Goal: Use online tool/utility

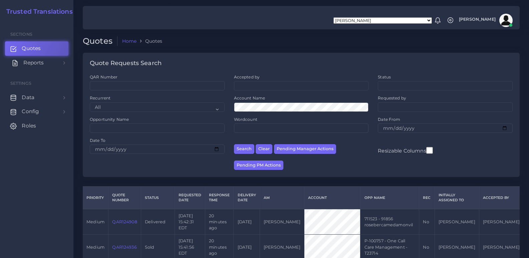
click at [54, 62] on link "Reports" at bounding box center [36, 63] width 63 height 14
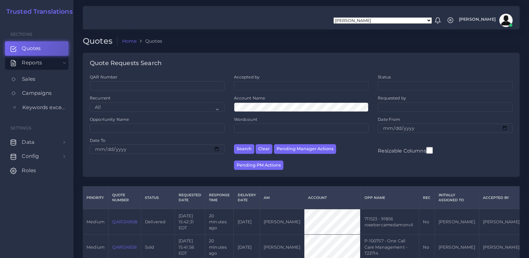
click at [45, 106] on span "Keywords excel processor" at bounding box center [43, 107] width 43 height 7
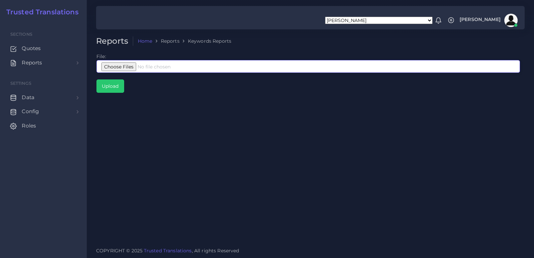
click at [127, 67] on input "file" at bounding box center [307, 66] width 423 height 13
type input "C:\fakepath\Google Julio 1 Agosto 26 Interpreters.xlsx"
click at [120, 87] on input "Upload" at bounding box center [110, 86] width 27 height 13
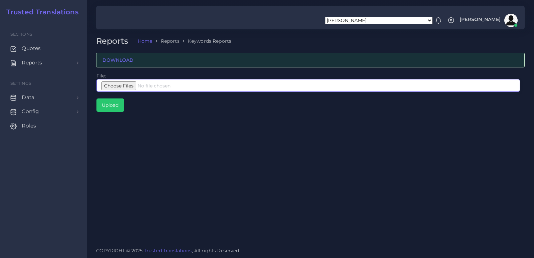
click at [123, 83] on input "file" at bounding box center [307, 85] width 423 height 13
type input "C:\fakepath\Google Julio 1 Agosto 26 Interpreters.xlsx"
click at [116, 108] on input "Upload" at bounding box center [110, 105] width 27 height 13
